Goal: Use online tool/utility: Utilize a website feature to perform a specific function

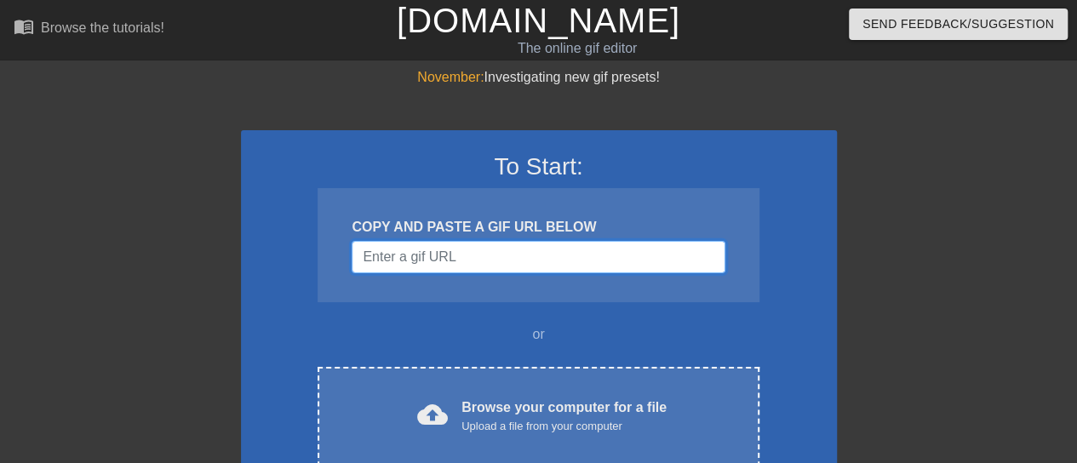
click at [511, 250] on input "Username" at bounding box center [538, 257] width 373 height 32
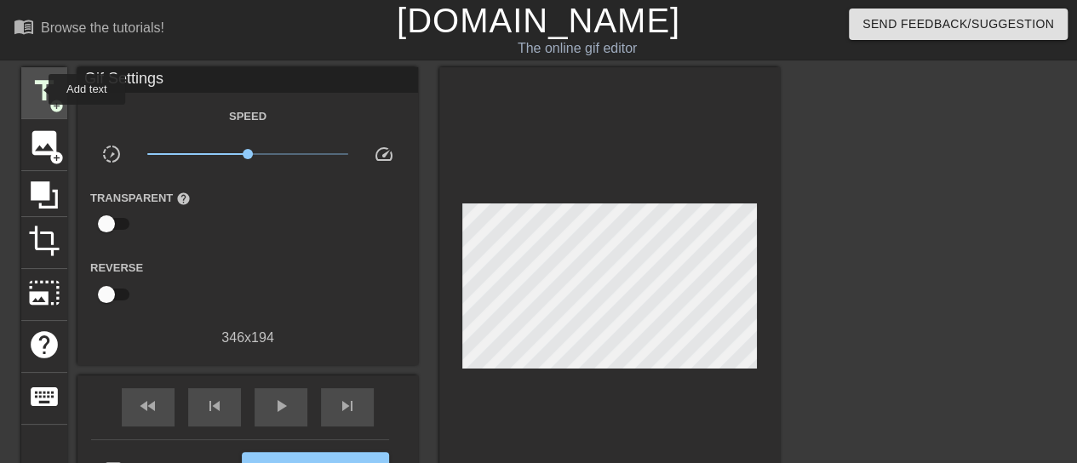
click at [37, 89] on span "title" at bounding box center [44, 91] width 32 height 32
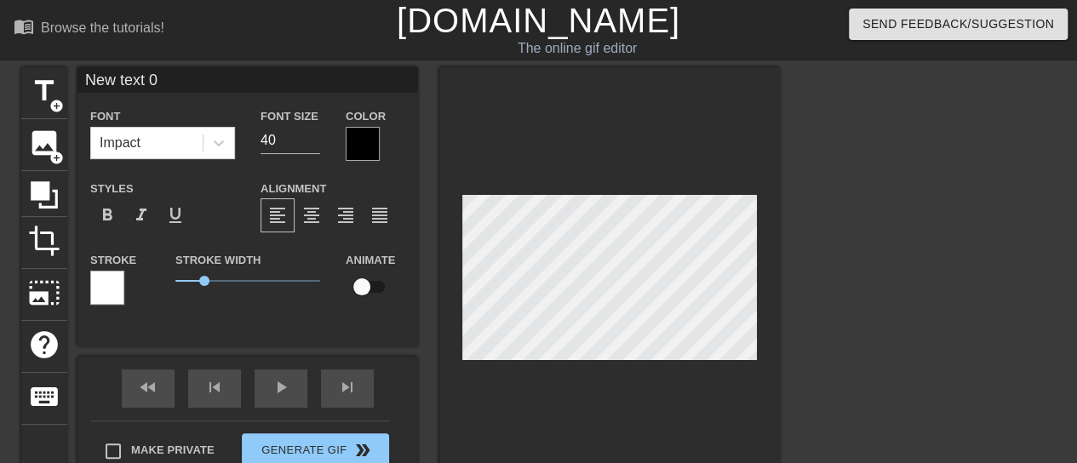
scroll to position [3, 3]
type input "B"
type textarea "B"
type input "Bu"
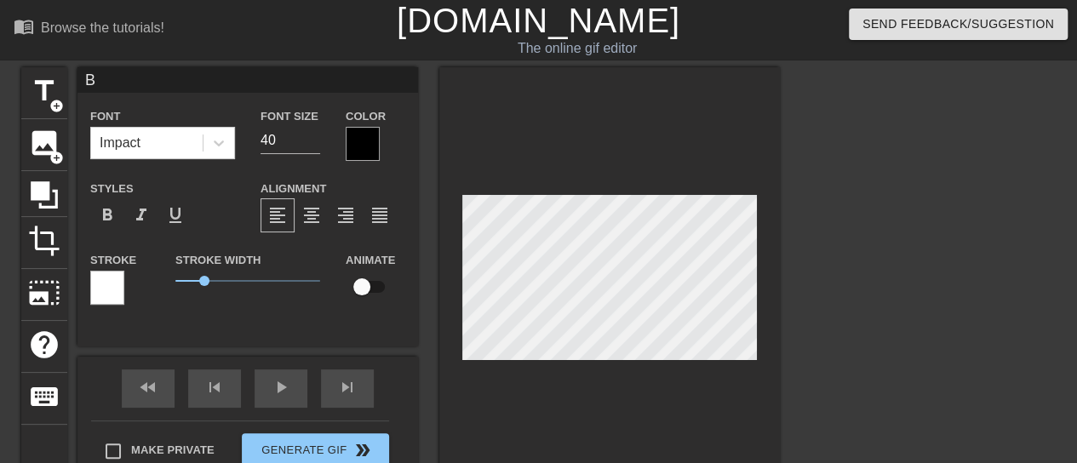
type textarea "Bu"
type input "Bul"
type textarea "Bul"
type input "Bull"
type textarea "Bull"
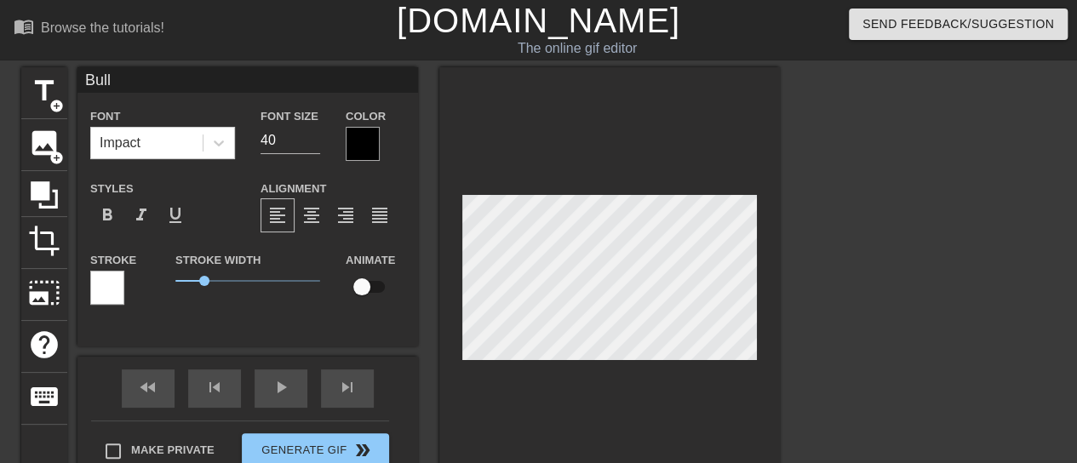
type input "BullN"
type textarea "BullN"
type input "BullNe"
type textarea "BullNe"
type input "BullNex"
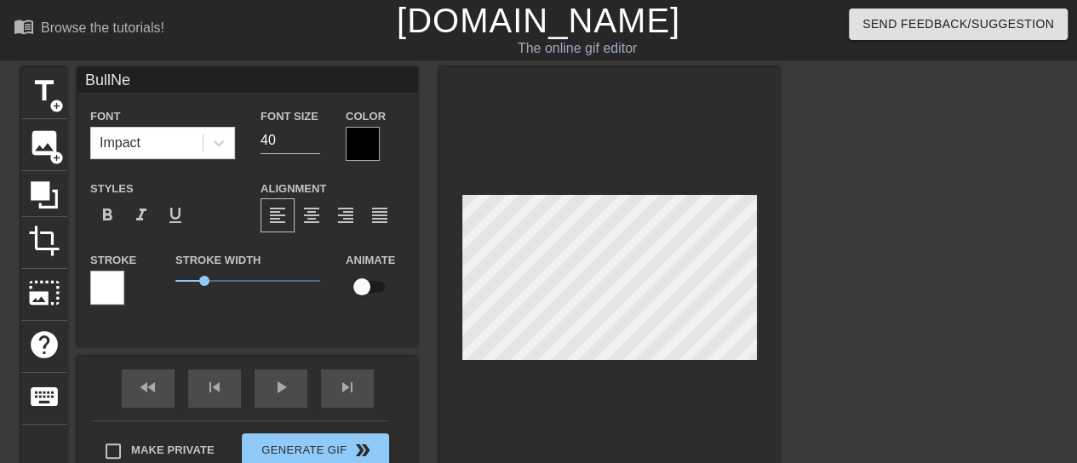
type textarea "BullNex"
type input "BullNext"
type textarea "BullNext"
type input "BullNextD"
type textarea "BullNextD"
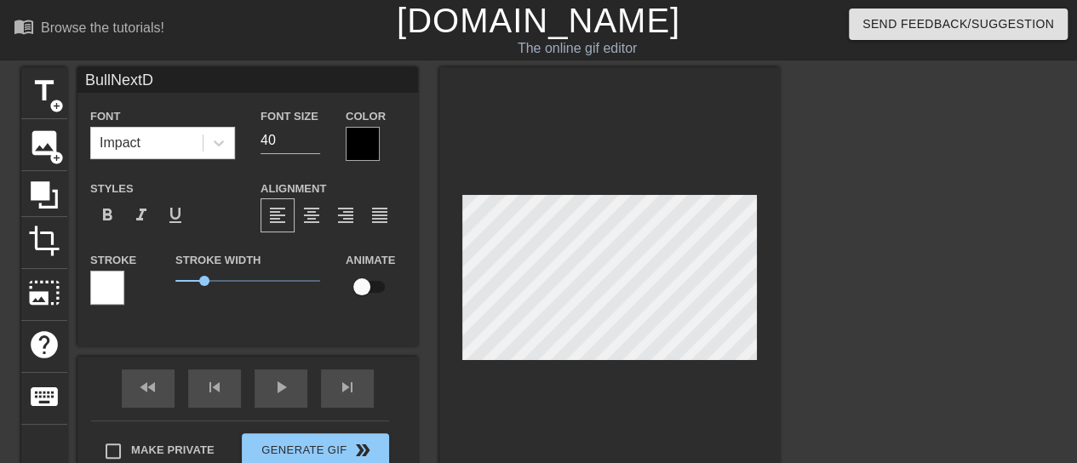
type input "BullNextDo"
type textarea "BullNextDo"
type input "BullNextDoo"
type textarea "BullNextDoo"
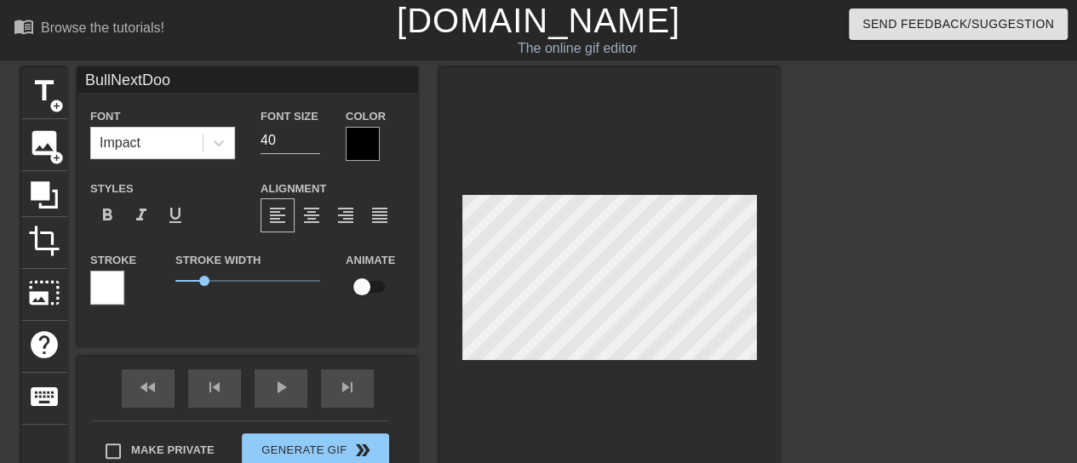
type input "BullNextDoor"
type textarea "BullNextDoor"
click at [366, 146] on div at bounding box center [363, 144] width 34 height 34
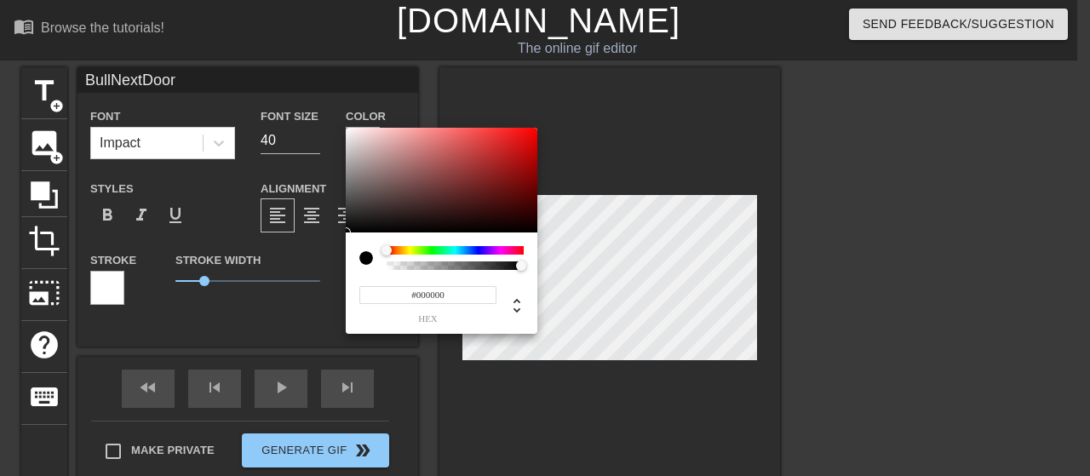
type input "#FA0303"
click at [535, 129] on div at bounding box center [442, 181] width 192 height 106
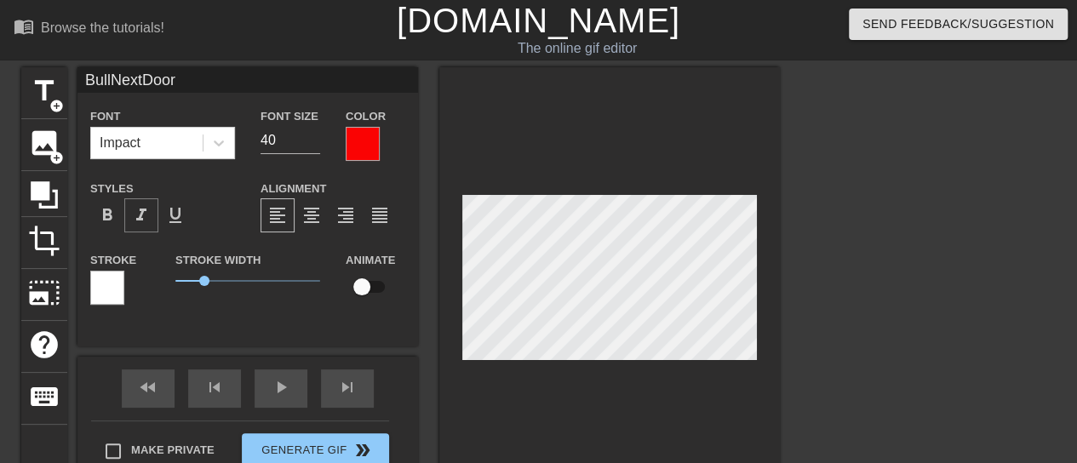
click at [136, 222] on span "format_italic" at bounding box center [141, 215] width 20 height 20
click at [109, 289] on div at bounding box center [107, 288] width 34 height 34
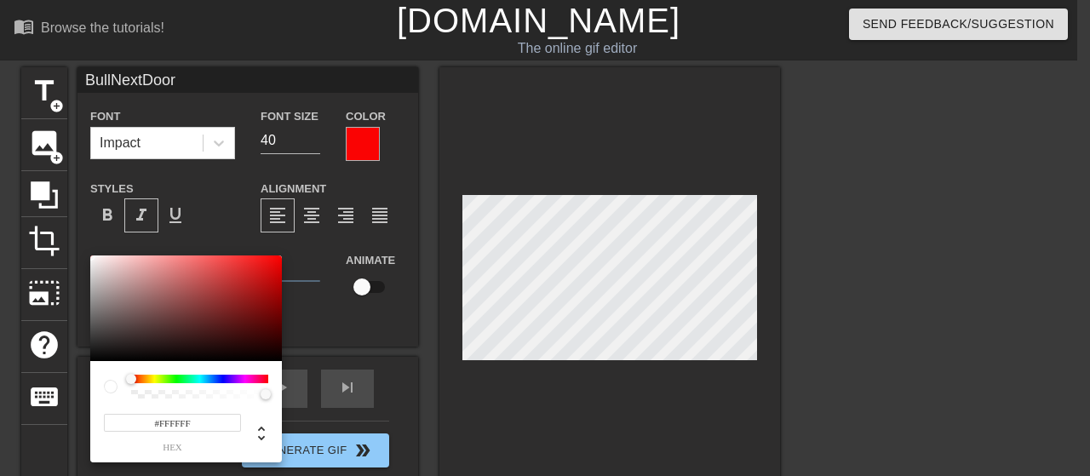
type input "#0E0101"
click at [267, 355] on div at bounding box center [186, 308] width 192 height 106
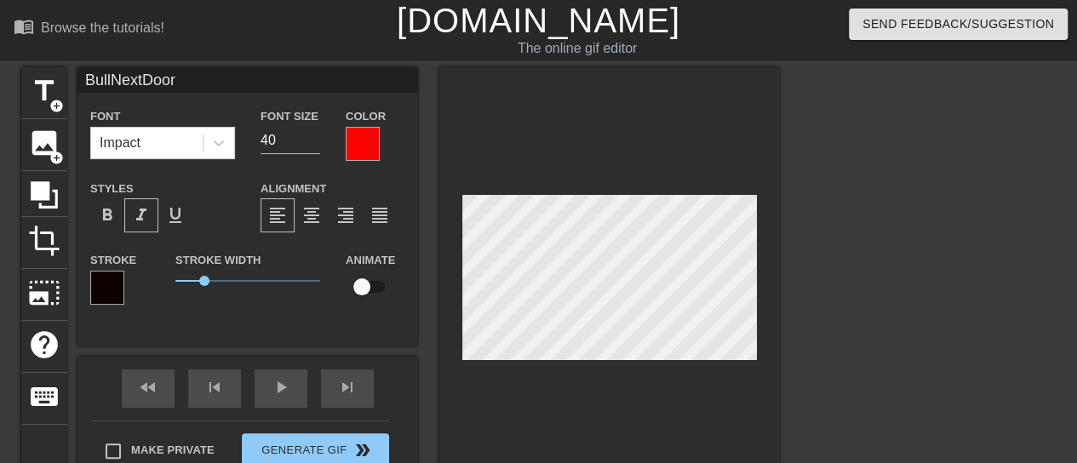
drag, startPoint x: 287, startPoint y: 284, endPoint x: 455, endPoint y: 349, distance: 180.1
click at [508, 361] on div at bounding box center [609, 281] width 341 height 428
drag, startPoint x: 204, startPoint y: 287, endPoint x: 223, endPoint y: 290, distance: 19.0
click at [223, 290] on span "1.65" at bounding box center [247, 281] width 145 height 20
click at [560, 173] on div at bounding box center [609, 281] width 341 height 428
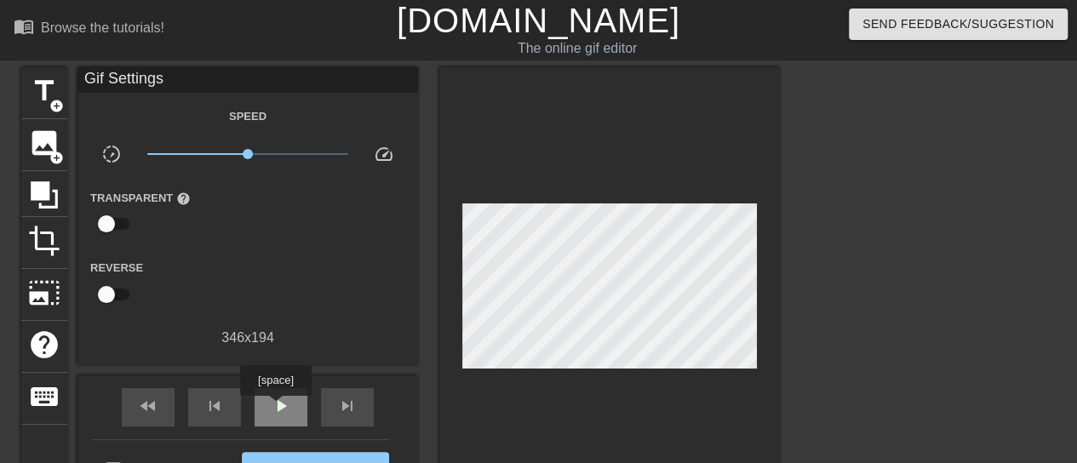
click at [275, 408] on span "play_arrow" at bounding box center [281, 406] width 20 height 20
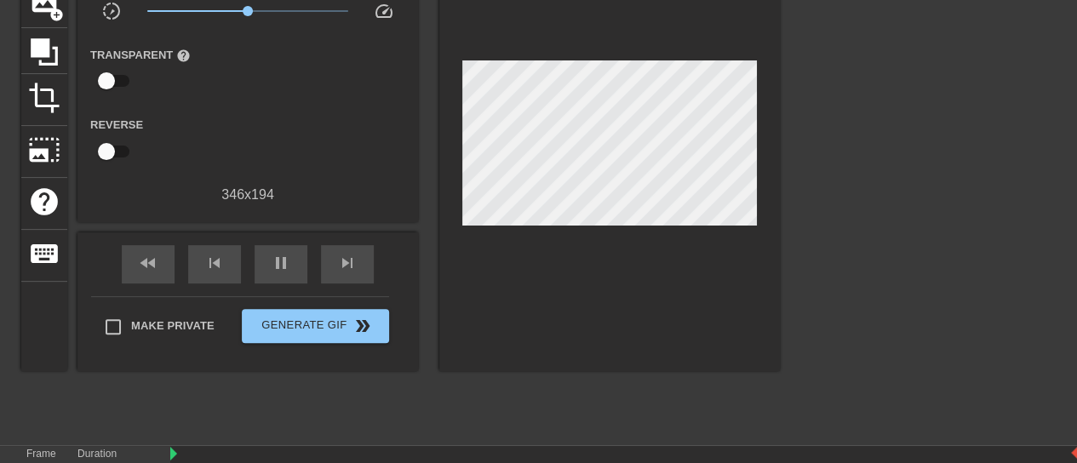
scroll to position [170, 0]
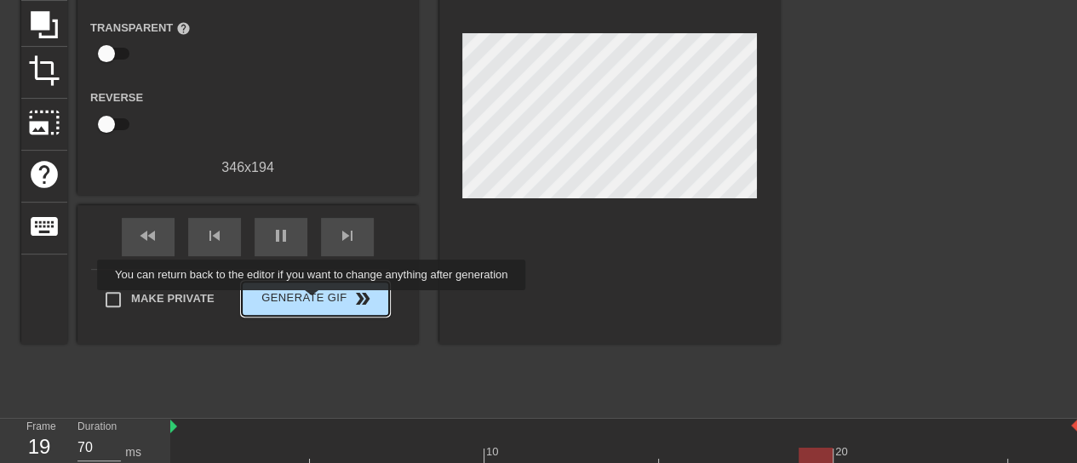
click at [313, 302] on span "Generate Gif double_arrow" at bounding box center [316, 299] width 134 height 20
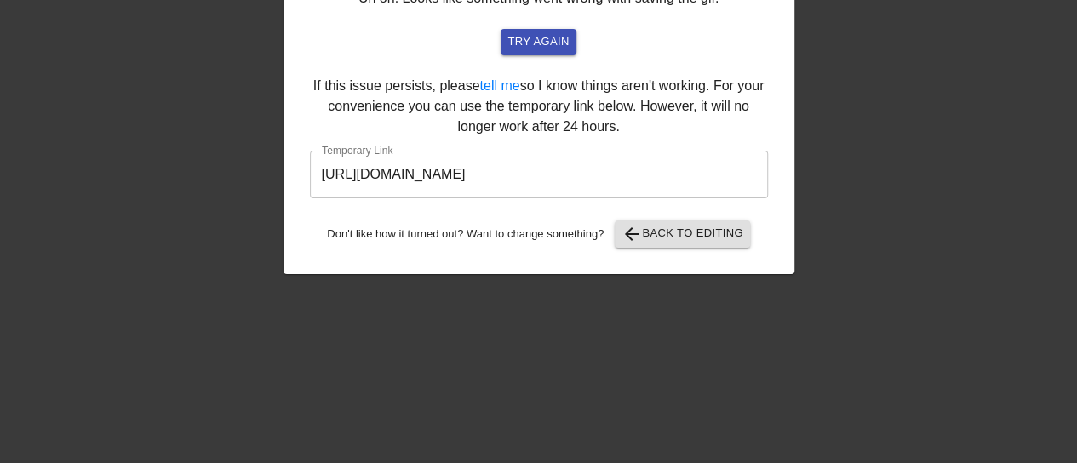
click at [495, 175] on input "[URL][DOMAIN_NAME]" at bounding box center [539, 175] width 458 height 48
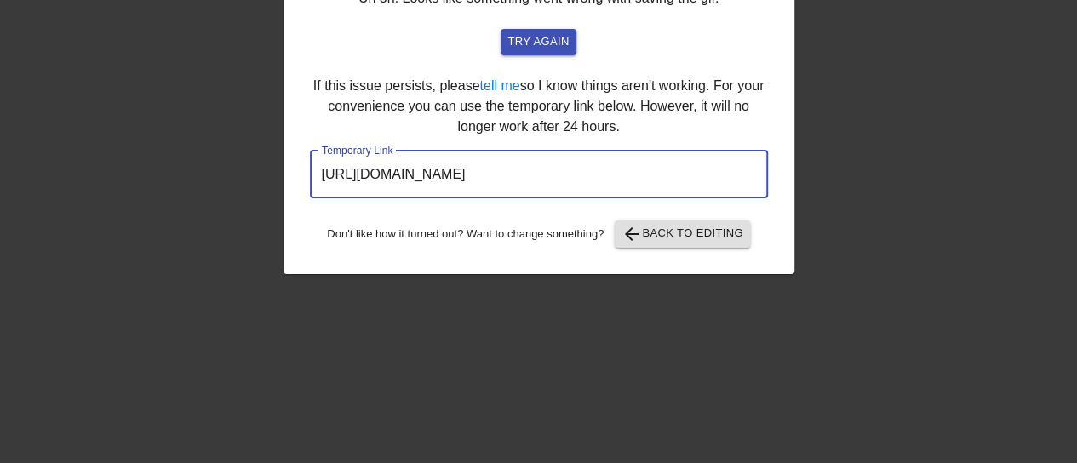
click at [495, 175] on input "[URL][DOMAIN_NAME]" at bounding box center [539, 175] width 458 height 48
